Goal: Find contact information

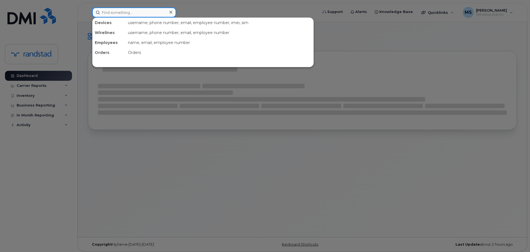
click at [146, 16] on input at bounding box center [134, 12] width 84 height 10
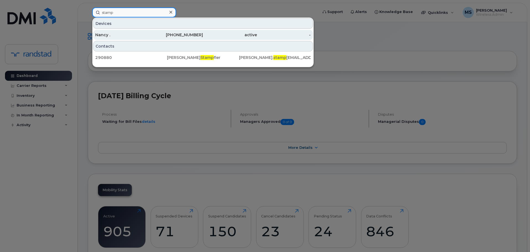
type input "stamp"
click at [141, 37] on div "Nancy ." at bounding box center [122, 35] width 54 height 6
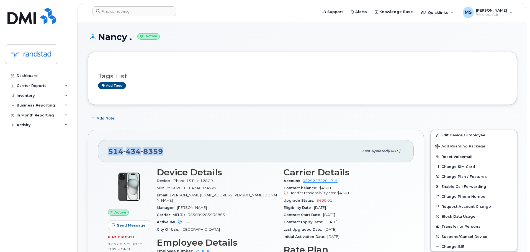
drag, startPoint x: 183, startPoint y: 154, endPoint x: 102, endPoint y: 156, distance: 81.1
click at [102, 156] on div "[PHONE_NUMBER] Last updated [DATE]" at bounding box center [256, 151] width 316 height 22
copy span "[PHONE_NUMBER]"
